Goal: Task Accomplishment & Management: Complete application form

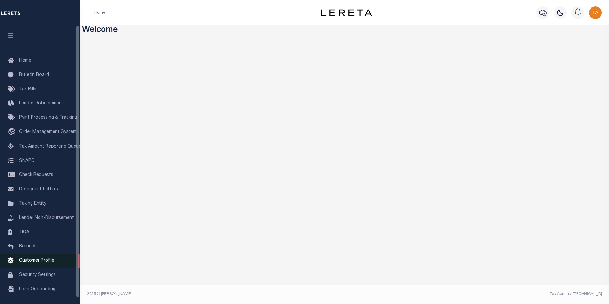
click at [47, 263] on span "Customer Profile" at bounding box center [36, 260] width 35 height 4
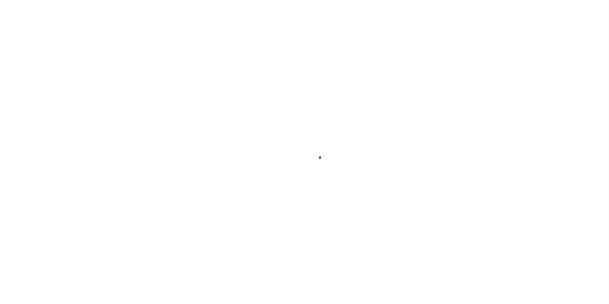
scroll to position [6, 0]
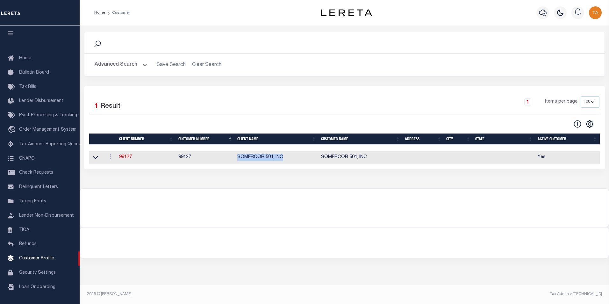
drag, startPoint x: 237, startPoint y: 159, endPoint x: 290, endPoint y: 158, distance: 53.2
click at [290, 158] on td "SOMERCOR 504, INC" at bounding box center [277, 157] width 84 height 13
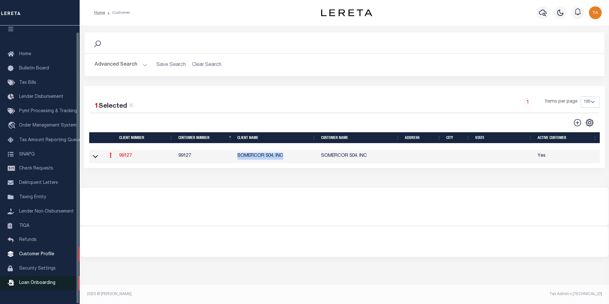
click at [42, 285] on span "Loan Onboarding" at bounding box center [37, 283] width 36 height 4
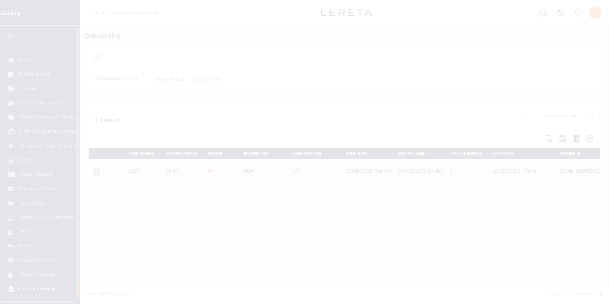
scroll to position [6, 0]
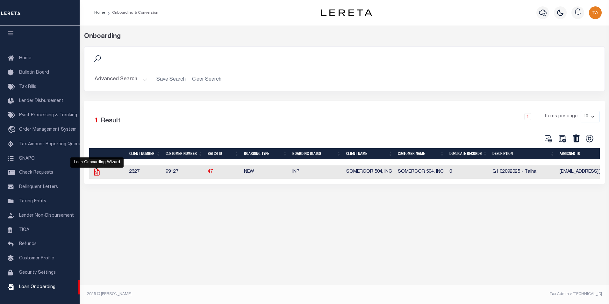
click at [96, 172] on icon "" at bounding box center [97, 172] width 8 height 8
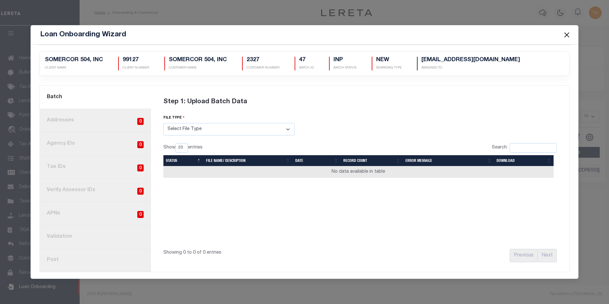
click at [178, 127] on select "Select File Type Lereta Lereta Conversion Zip" at bounding box center [228, 129] width 131 height 12
select select "LERETA"
click at [163, 123] on select "Select File Type Lereta Lereta Conversion Zip" at bounding box center [228, 129] width 131 height 12
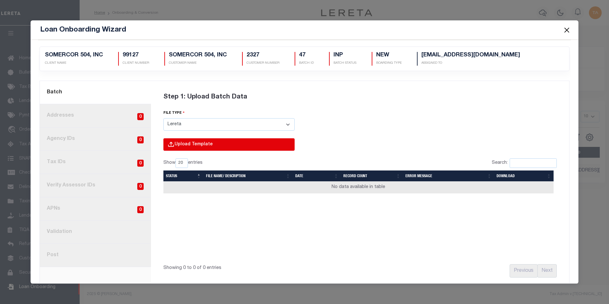
click at [188, 142] on input "file" at bounding box center [142, 151] width 303 height 26
type input "C:\fakepath\Lender-99127-Lien.csv"
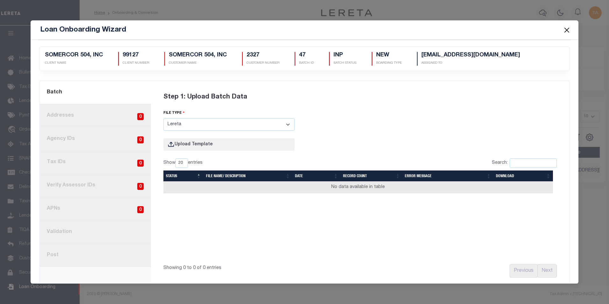
click at [569, 31] on button "Close" at bounding box center [566, 30] width 8 height 8
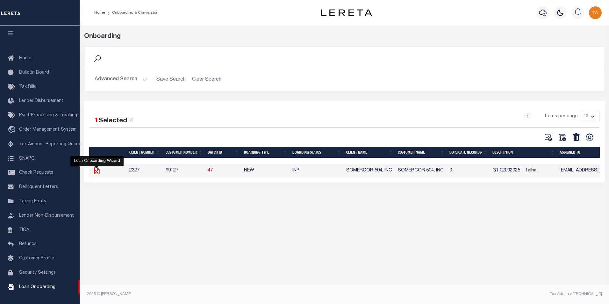
click at [95, 173] on icon "" at bounding box center [96, 170] width 5 height 7
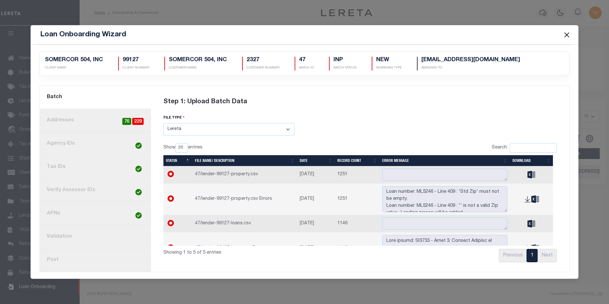
click at [62, 260] on link "8. Post" at bounding box center [95, 259] width 111 height 23
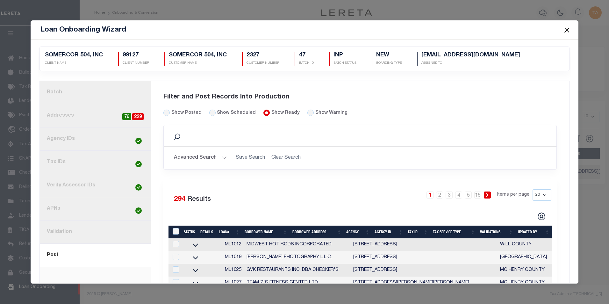
click at [68, 94] on link "1. Batch" at bounding box center [95, 92] width 111 height 23
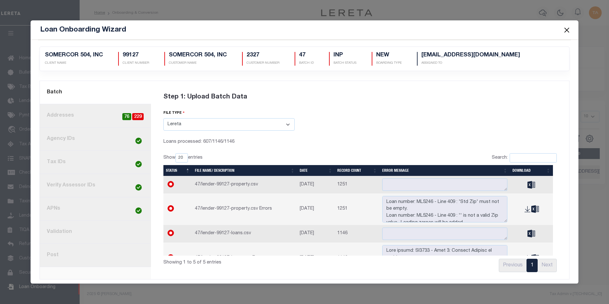
click at [568, 30] on button "Close" at bounding box center [566, 30] width 8 height 8
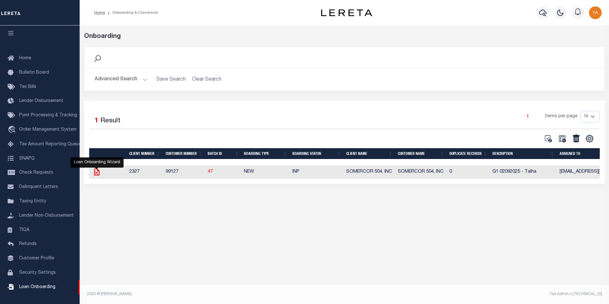
click at [98, 175] on icon "" at bounding box center [97, 172] width 8 height 8
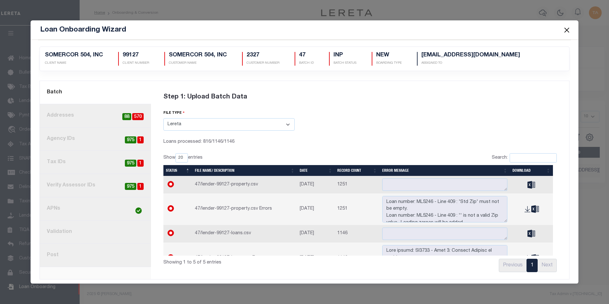
click at [567, 29] on button "Close" at bounding box center [566, 30] width 8 height 8
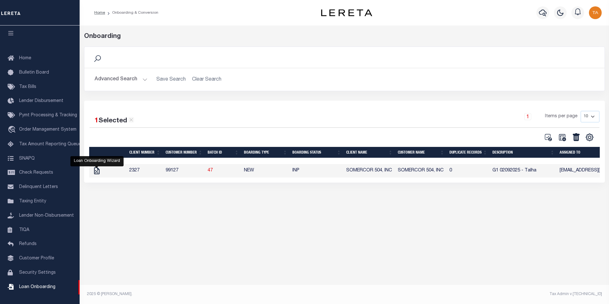
click at [99, 172] on icon "" at bounding box center [96, 170] width 5 height 7
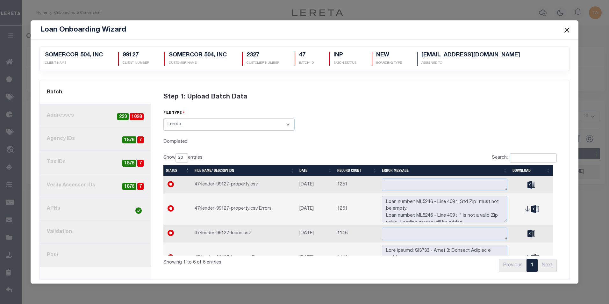
click at [58, 255] on link "8. Post" at bounding box center [95, 255] width 111 height 23
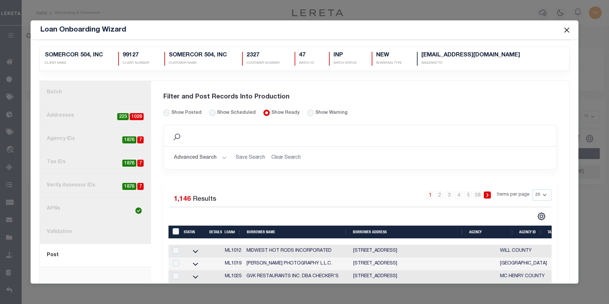
click at [200, 158] on button "Advanced Search" at bounding box center [200, 158] width 53 height 12
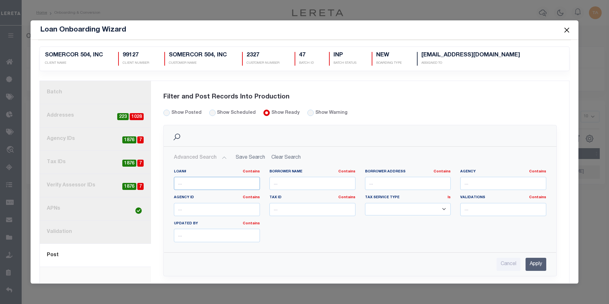
click at [189, 180] on input "text" at bounding box center [217, 183] width 86 height 13
paste input "ML4158"
type input "ML4158"
click at [527, 263] on input "Apply" at bounding box center [536, 264] width 21 height 13
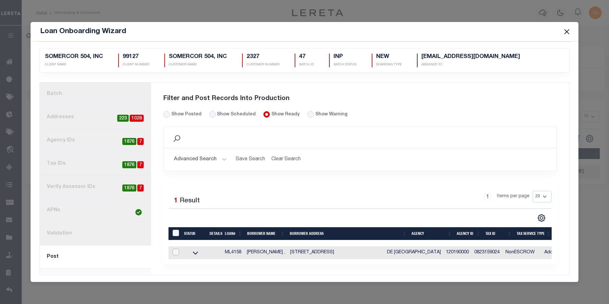
click at [176, 251] on input "checkbox" at bounding box center [176, 252] width 6 height 6
checkbox input "true"
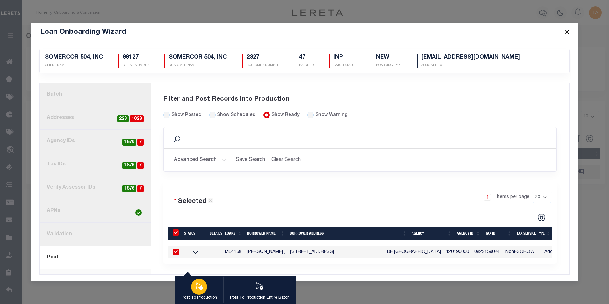
click at [200, 289] on icon "button" at bounding box center [199, 286] width 8 height 8
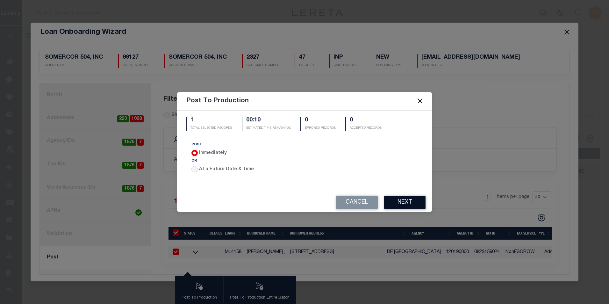
click at [401, 202] on button "Next" at bounding box center [404, 203] width 41 height 14
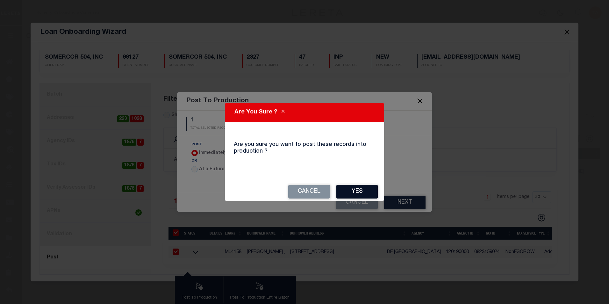
click at [360, 191] on button "Yes" at bounding box center [356, 192] width 41 height 14
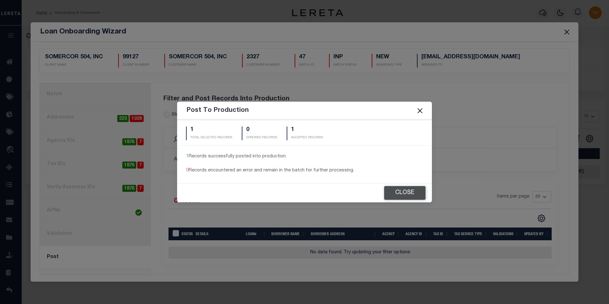
click at [408, 199] on button "Close" at bounding box center [404, 193] width 41 height 14
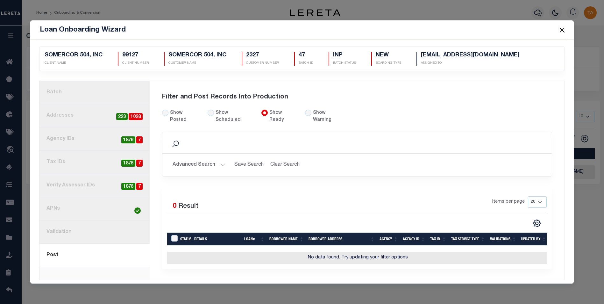
click at [66, 117] on link "2. Addresses 1028 223" at bounding box center [94, 115] width 110 height 23
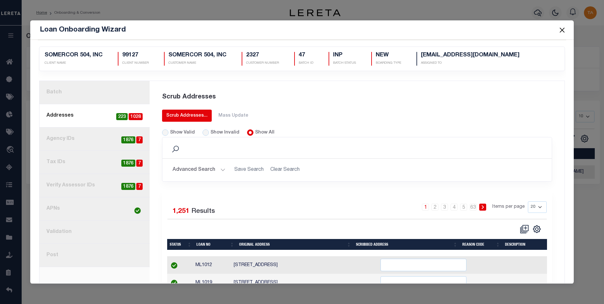
click at [182, 113] on div "Scrub Addresses..." at bounding box center [186, 115] width 41 height 7
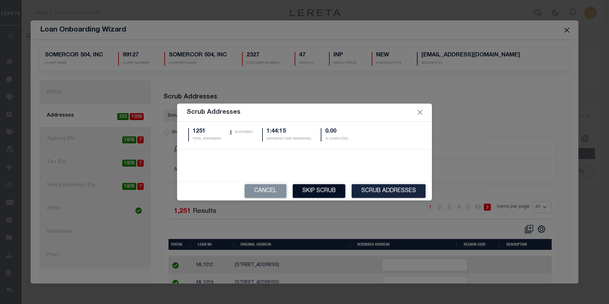
click at [339, 193] on button "Skip Scrub" at bounding box center [319, 191] width 53 height 14
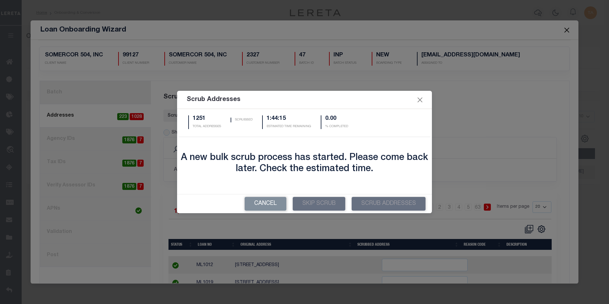
click at [74, 92] on div "Scrub Addresses 1251 TOTAL ADDRESSES SCRUBBED 1:44:15 ESTIMATED TIME REMAINING …" at bounding box center [304, 152] width 609 height 304
click at [421, 100] on button "Close" at bounding box center [420, 100] width 8 height 8
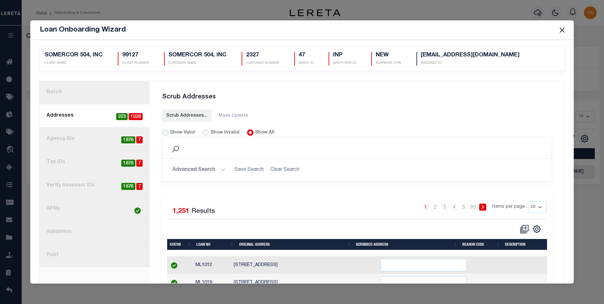
click at [563, 30] on button "Close" at bounding box center [562, 30] width 8 height 8
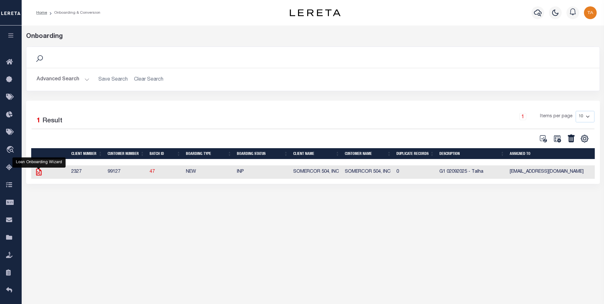
click at [37, 175] on icon "" at bounding box center [38, 171] width 5 height 7
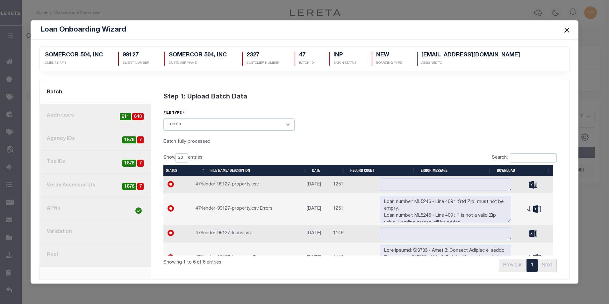
click at [567, 29] on button "Close" at bounding box center [566, 30] width 8 height 8
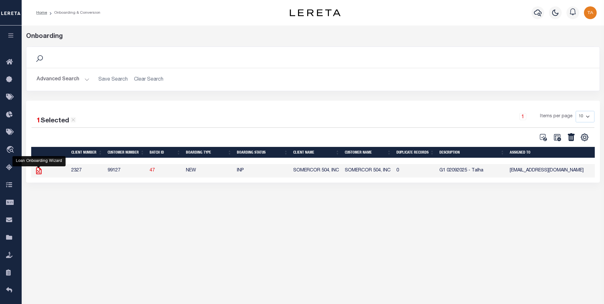
click at [39, 170] on icon "" at bounding box center [39, 171] width 8 height 8
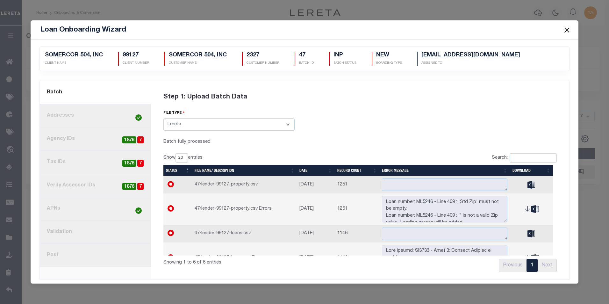
click at [54, 253] on link "8. Post" at bounding box center [95, 255] width 111 height 23
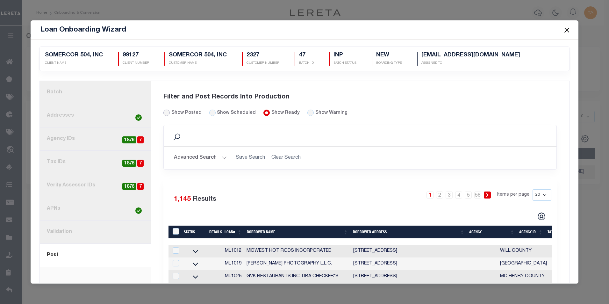
click at [165, 111] on input "Show Posted" at bounding box center [166, 113] width 6 height 6
radio input "true"
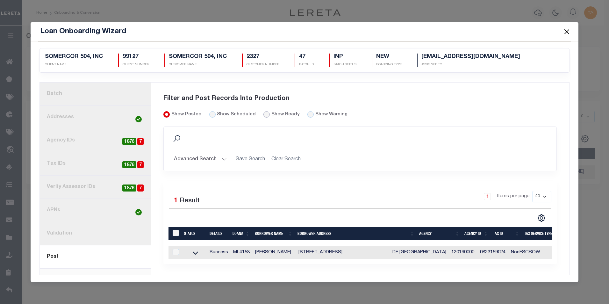
click at [263, 112] on input "Show Ready" at bounding box center [266, 114] width 6 height 6
radio input "true"
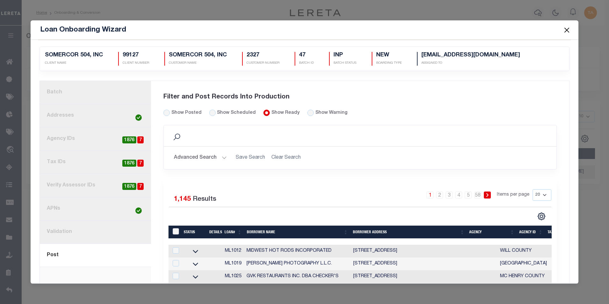
click at [173, 233] on input "LoanPrepID" at bounding box center [176, 231] width 6 height 6
checkbox input "true"
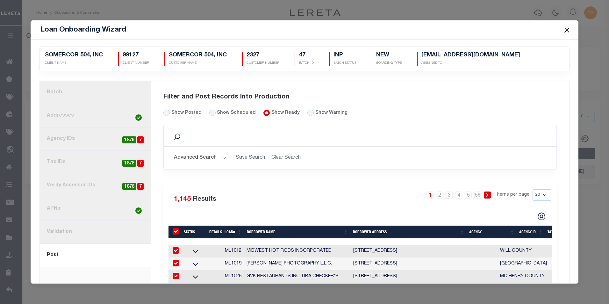
checkbox input "true"
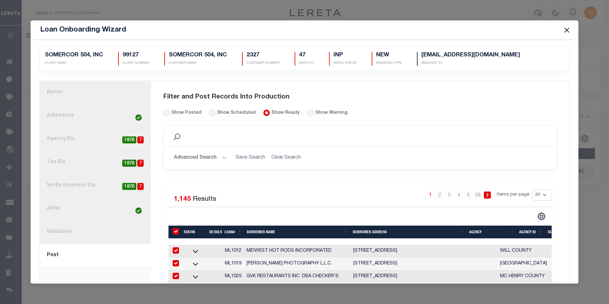
checkbox input "true"
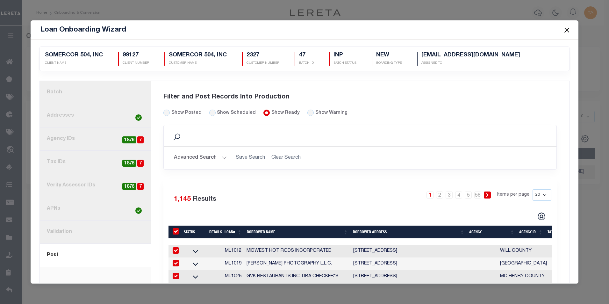
checkbox input "true"
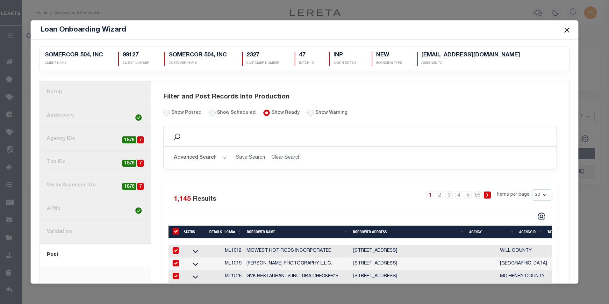
checkbox input "true"
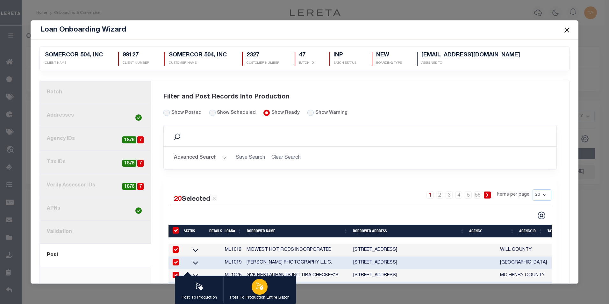
click at [259, 288] on icon "button" at bounding box center [259, 286] width 8 height 8
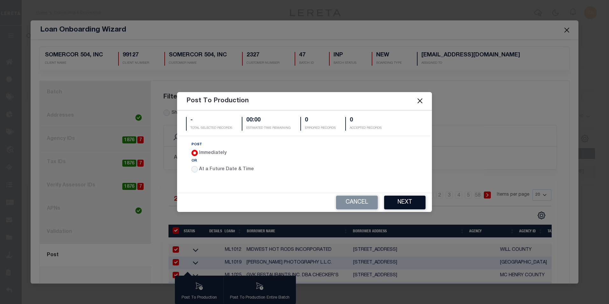
click at [395, 200] on button "Next" at bounding box center [404, 203] width 41 height 14
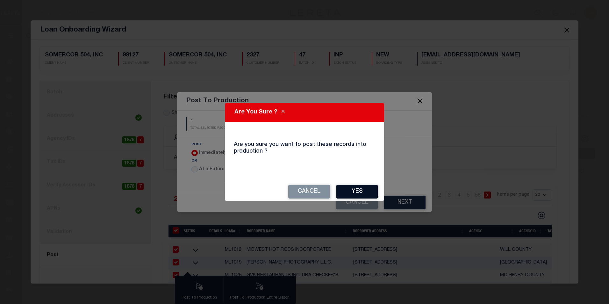
click at [353, 193] on button "Yes" at bounding box center [356, 192] width 41 height 14
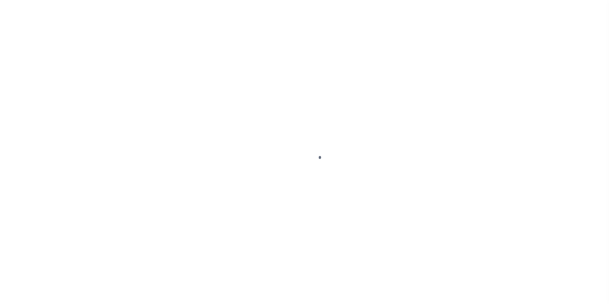
select select
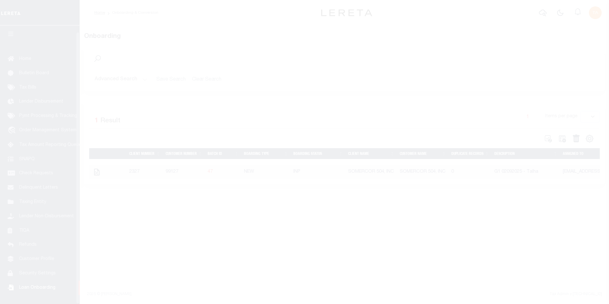
scroll to position [6, 0]
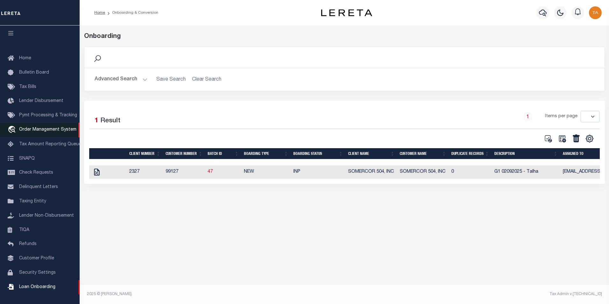
click at [47, 128] on span "Order Management System" at bounding box center [47, 129] width 57 height 4
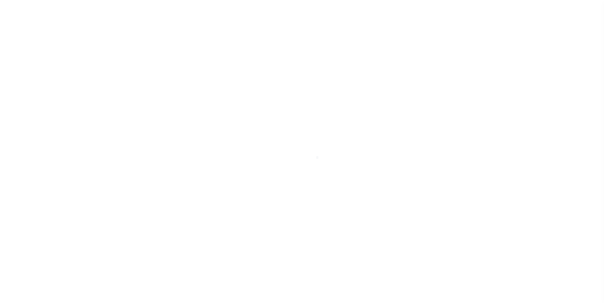
scroll to position [6, 0]
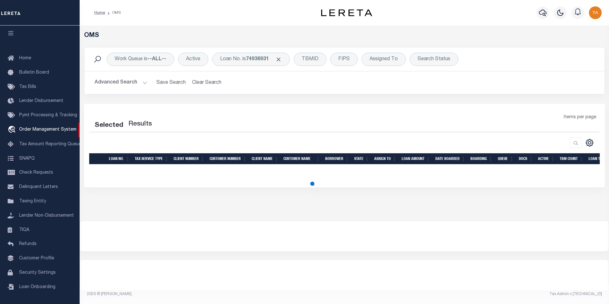
select select "200"
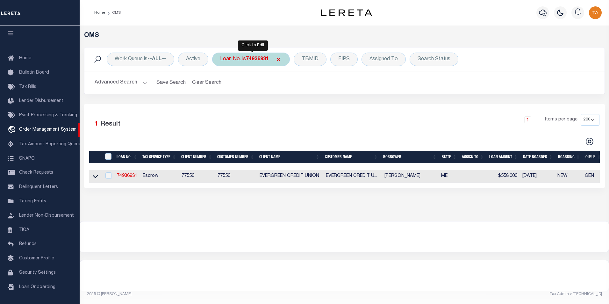
click at [257, 59] on b "74936931" at bounding box center [257, 59] width 23 height 5
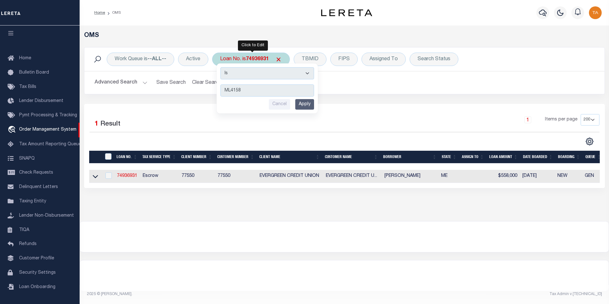
type input "ML4158"
click at [306, 105] on input "Apply" at bounding box center [304, 104] width 19 height 11
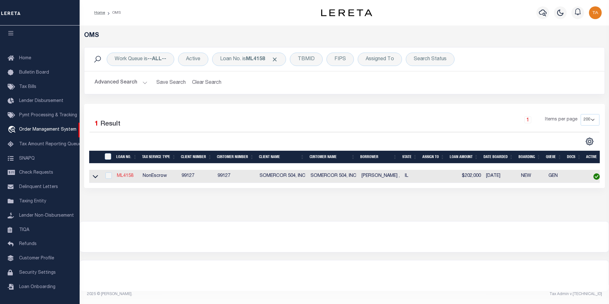
click at [130, 176] on link "ML4158" at bounding box center [125, 176] width 17 height 4
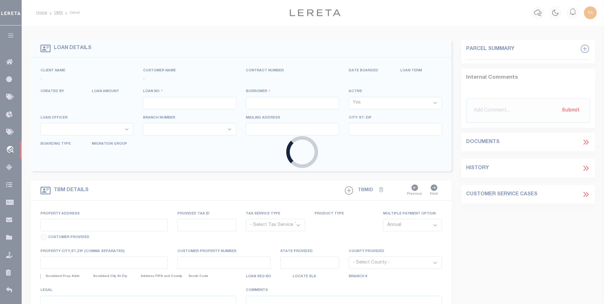
type input "ML4158"
type input "[PERSON_NAME] ,"
select select
type input "[STREET_ADDRESS]"
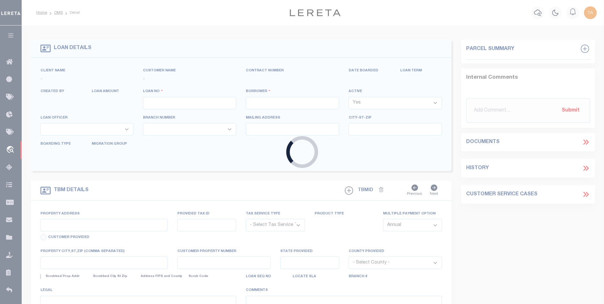
type input "DEKALB IL 60115"
select select
select select "10"
select select
type input "[STREET_ADDRESS]"
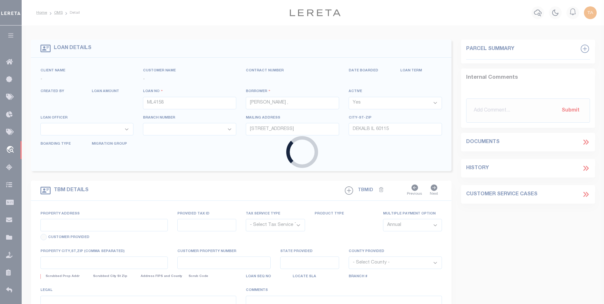
radio input "true"
select select "NonEscrow"
select select
type input "DEKALB IL 60115"
type input "ML4158"
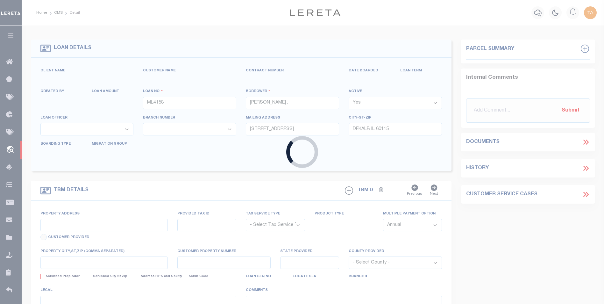
type input "IL"
type textarea "(SEE LEGAL IMAGE ON FILE)."
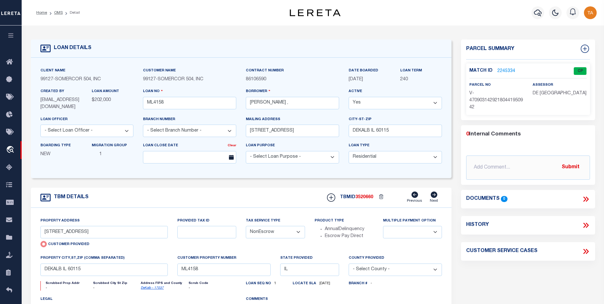
click at [364, 159] on select "- Select Loan Type - Commercial Residential" at bounding box center [395, 157] width 93 height 12
click at [323, 171] on div "Client Name 99127 - SOMERCOR 504, INC Customer Name 99127 - SOMERCOR 504, INC C…" at bounding box center [241, 118] width 421 height 120
